Goal: Check status: Check status

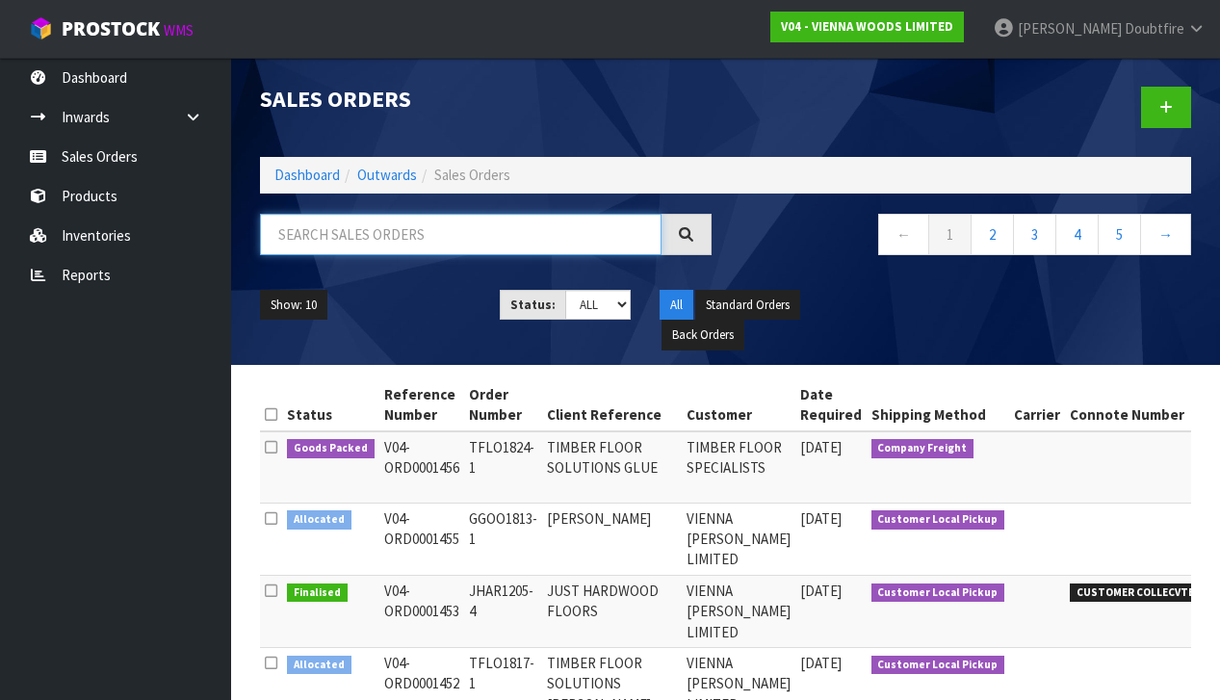
click at [316, 242] on input "text" at bounding box center [461, 234] width 402 height 41
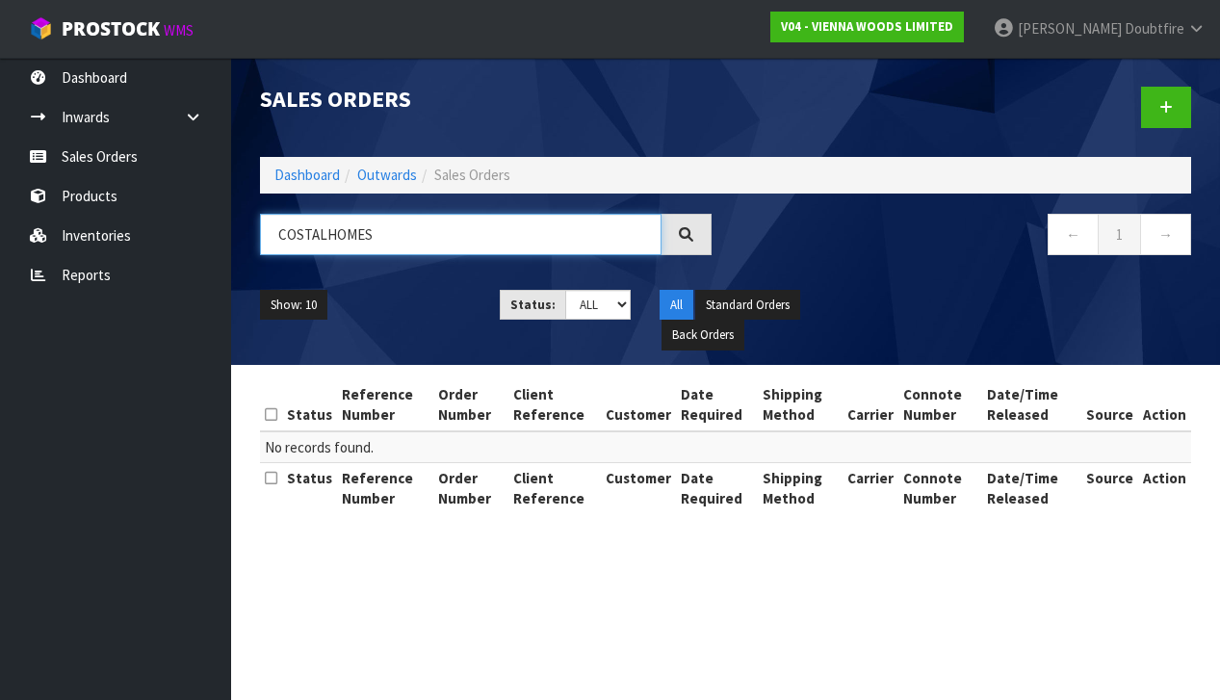
click at [297, 236] on input "COSTALHOMES" at bounding box center [461, 234] width 402 height 41
click at [327, 237] on input "COASTALHOMES" at bounding box center [461, 234] width 402 height 41
click at [326, 236] on input "COASTA LHOMES" at bounding box center [461, 234] width 402 height 41
click at [326, 237] on input "COASTA LHOMES" at bounding box center [461, 234] width 402 height 41
type input "COASTAL HOMES"
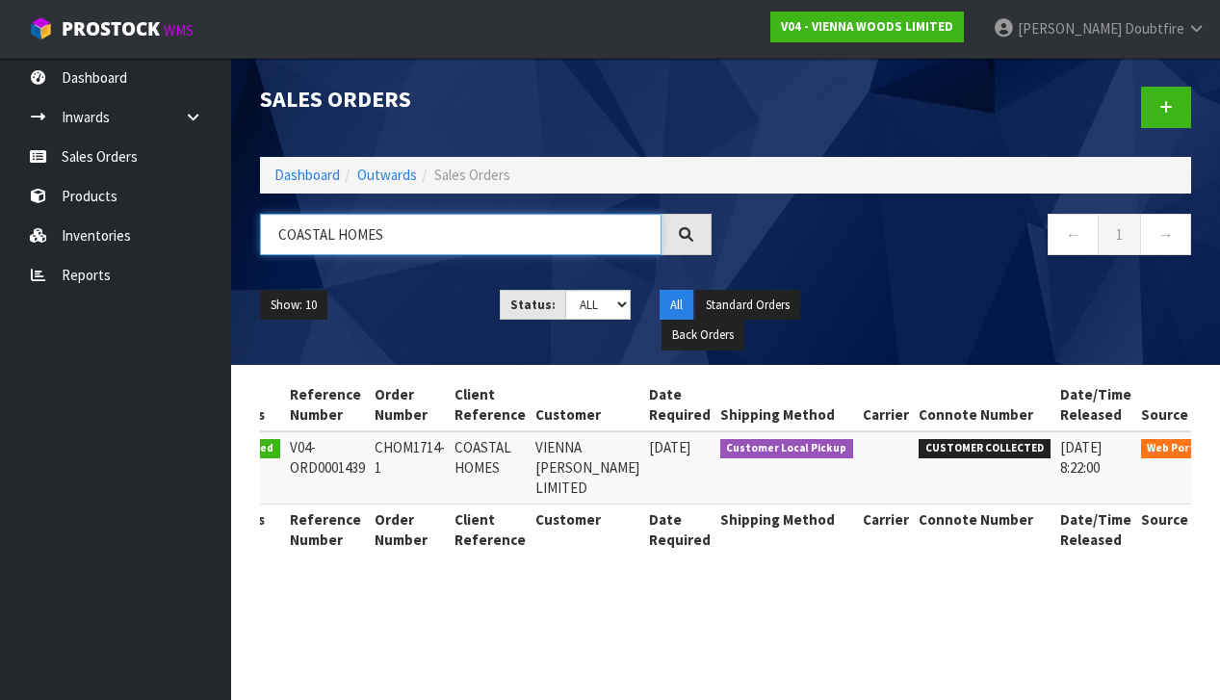
scroll to position [0, 66]
click at [1219, 450] on link at bounding box center [1244, 452] width 36 height 31
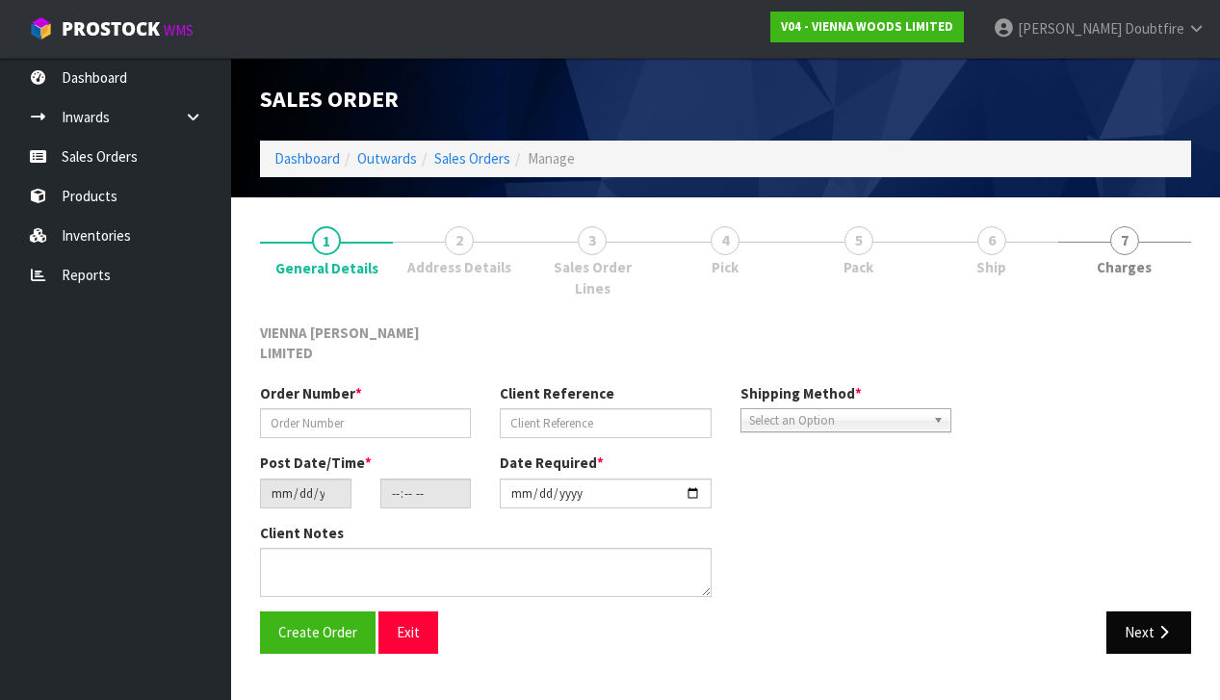
click at [1133, 613] on button "Next" at bounding box center [1149, 632] width 85 height 41
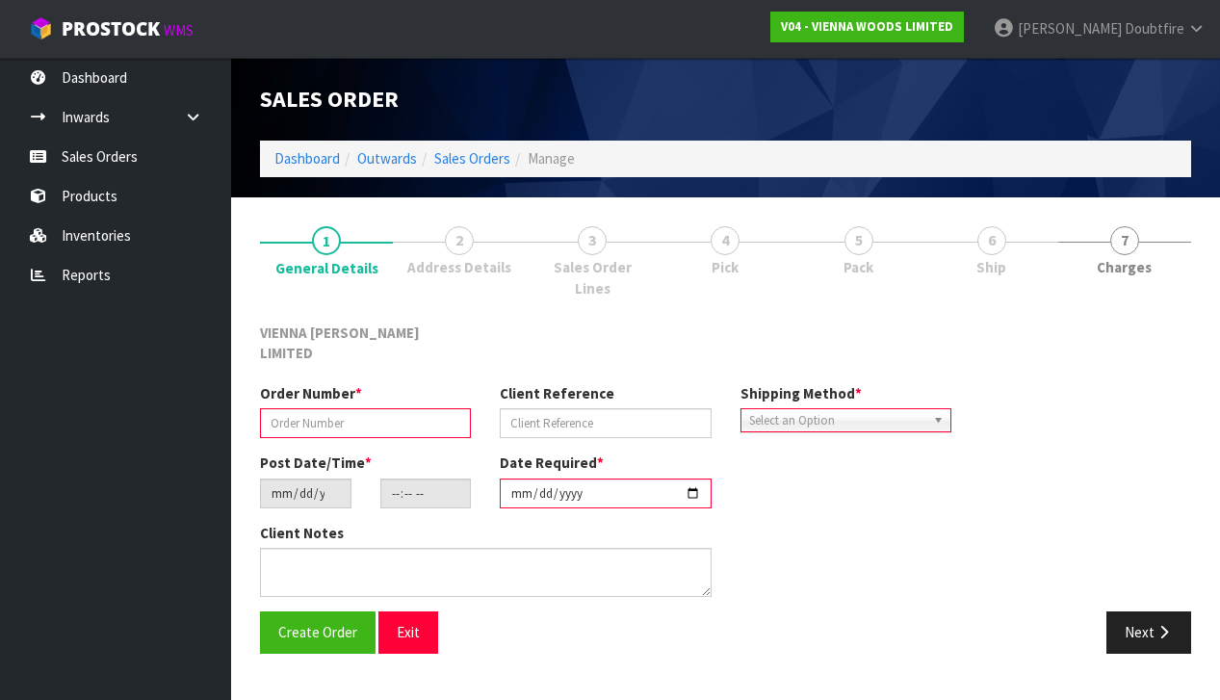
type input "CHOM1714-1"
type input "COASTAL HOMES"
type input "[DATE]"
type input "10:15:00.000"
type input "[DATE]"
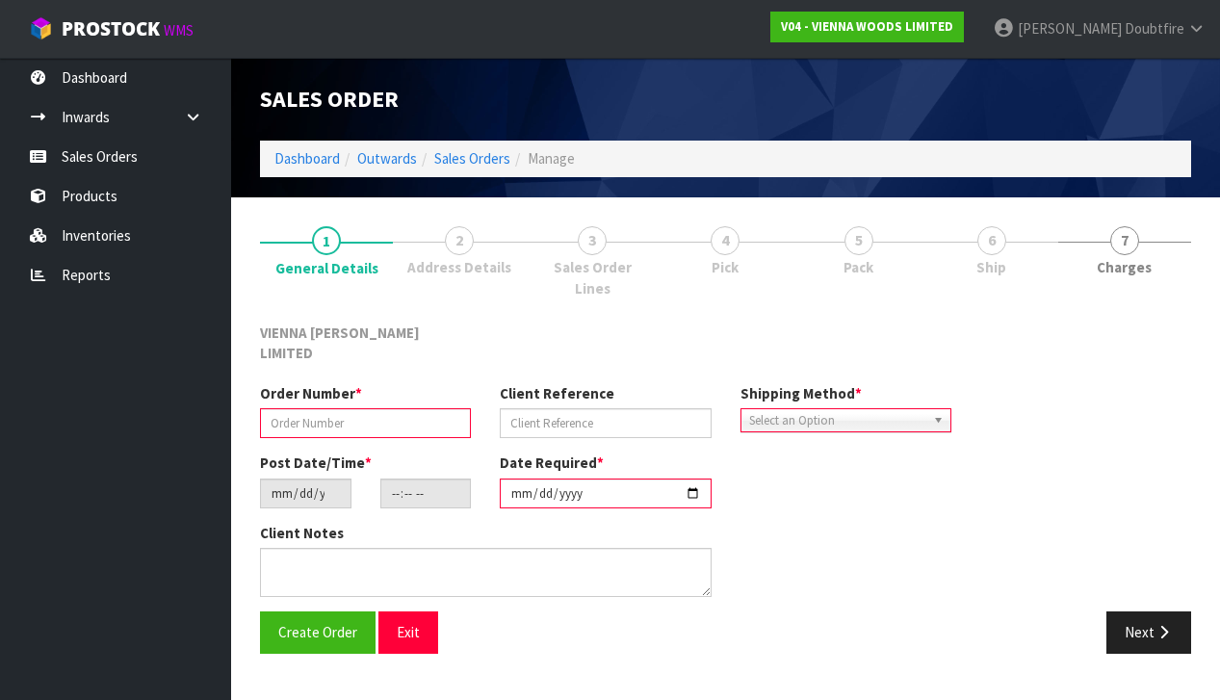
type textarea "COASTAL HOMES"
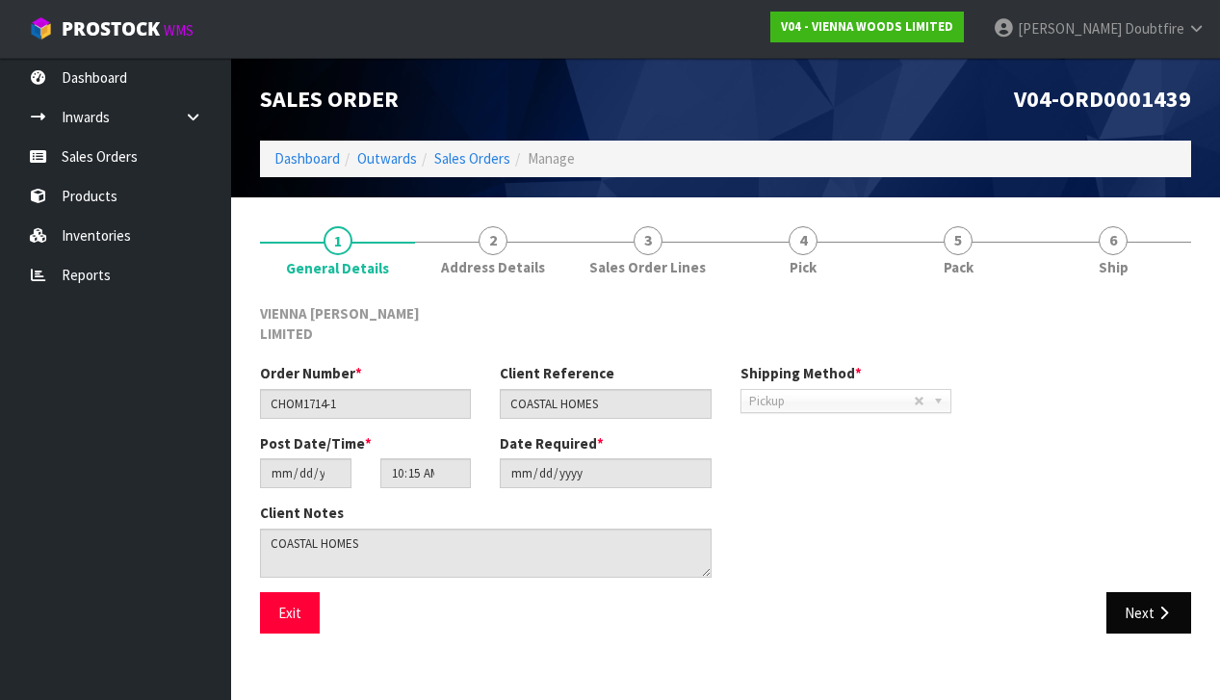
click at [1151, 592] on button "Next" at bounding box center [1149, 612] width 85 height 41
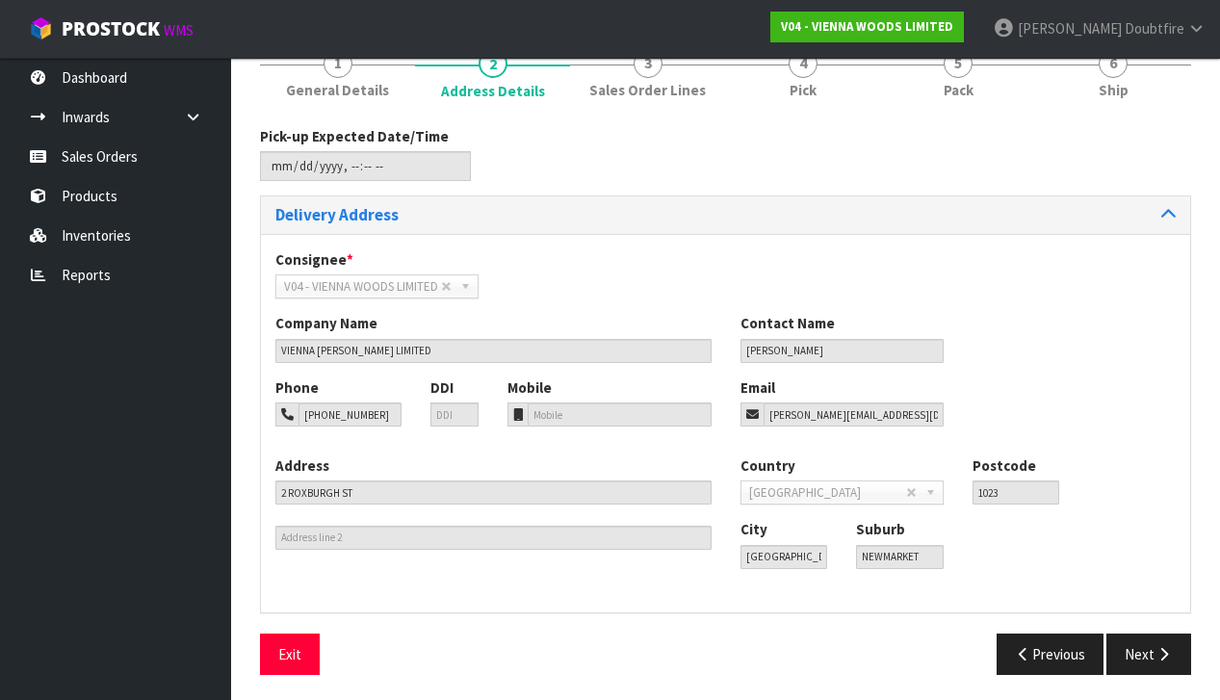
scroll to position [176, 0]
click at [1157, 655] on icon "button" at bounding box center [1164, 655] width 18 height 14
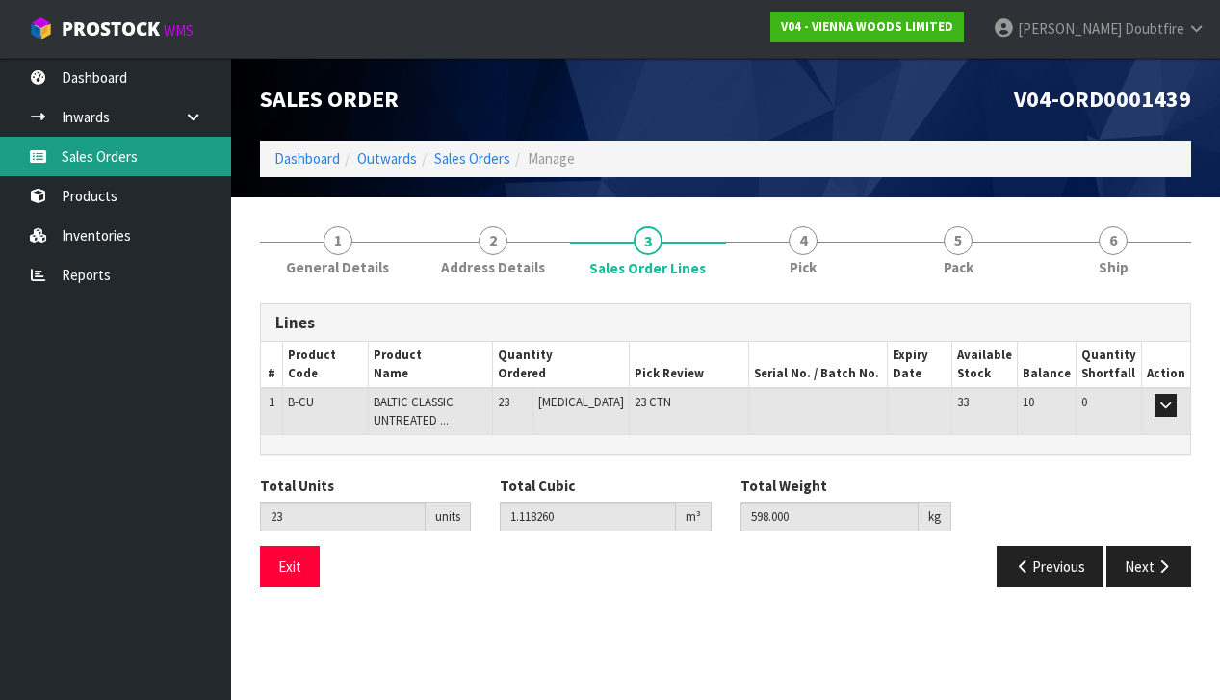
click at [97, 149] on link "Sales Orders" at bounding box center [115, 156] width 231 height 39
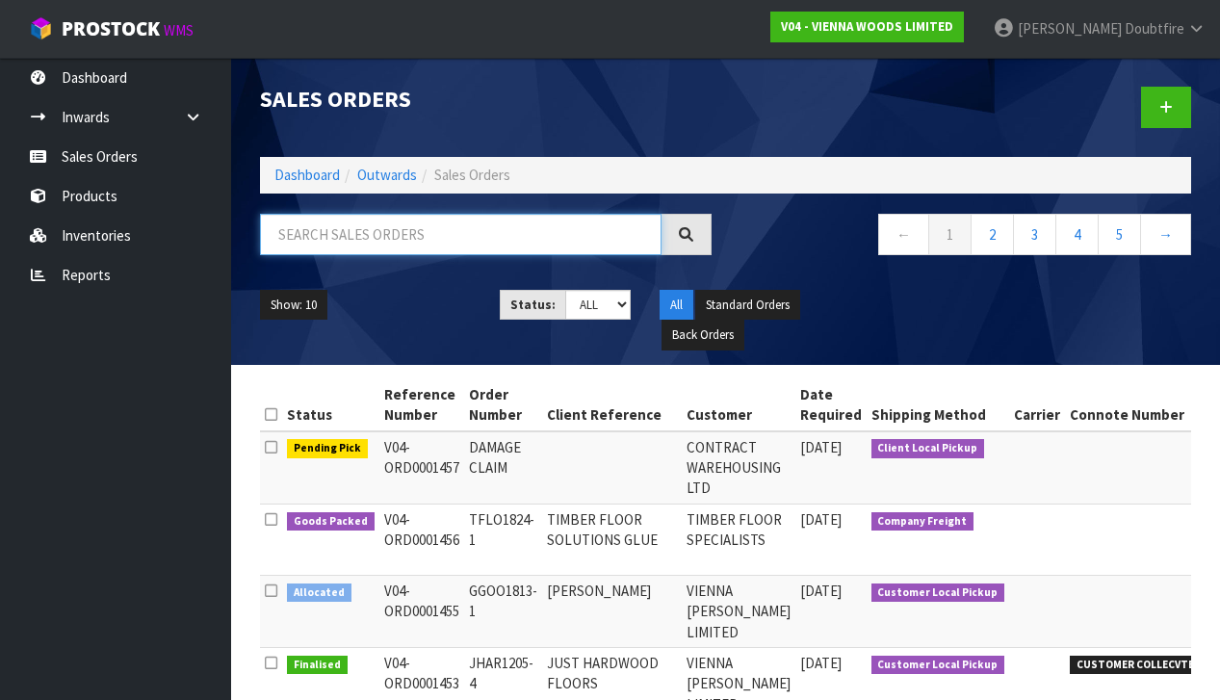
click at [334, 237] on input "text" at bounding box center [461, 234] width 402 height 41
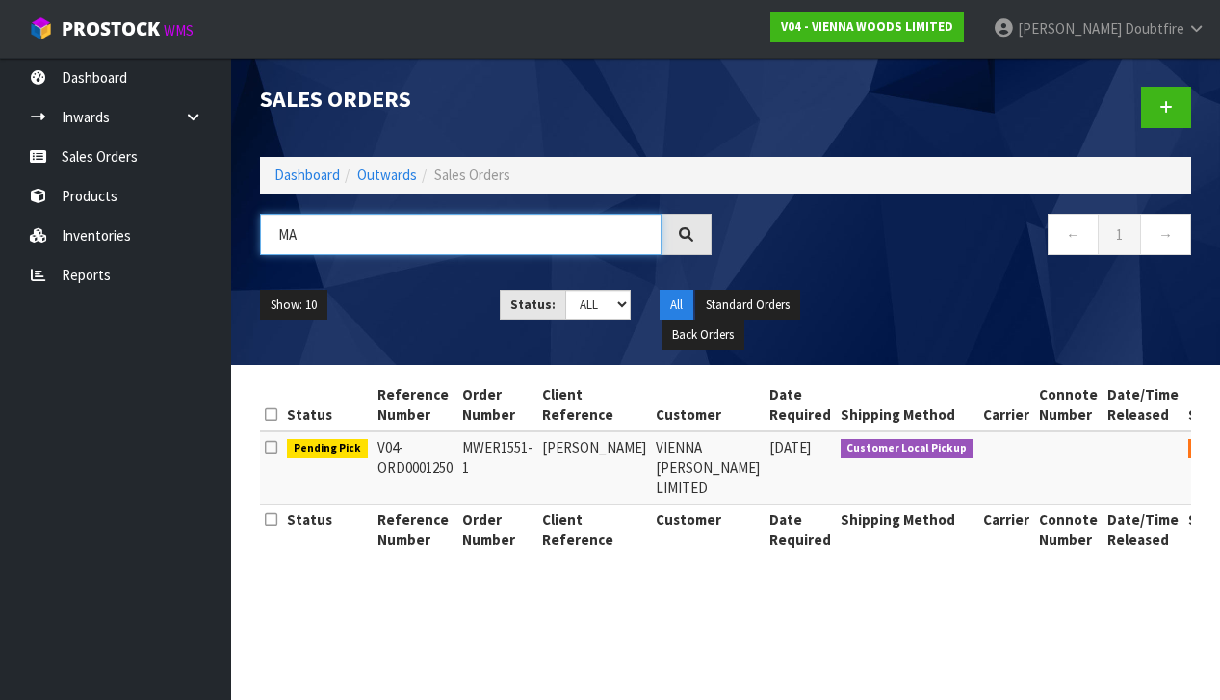
type input "M"
type input "[PERSON_NAME]"
